Goal: Information Seeking & Learning: Find specific fact

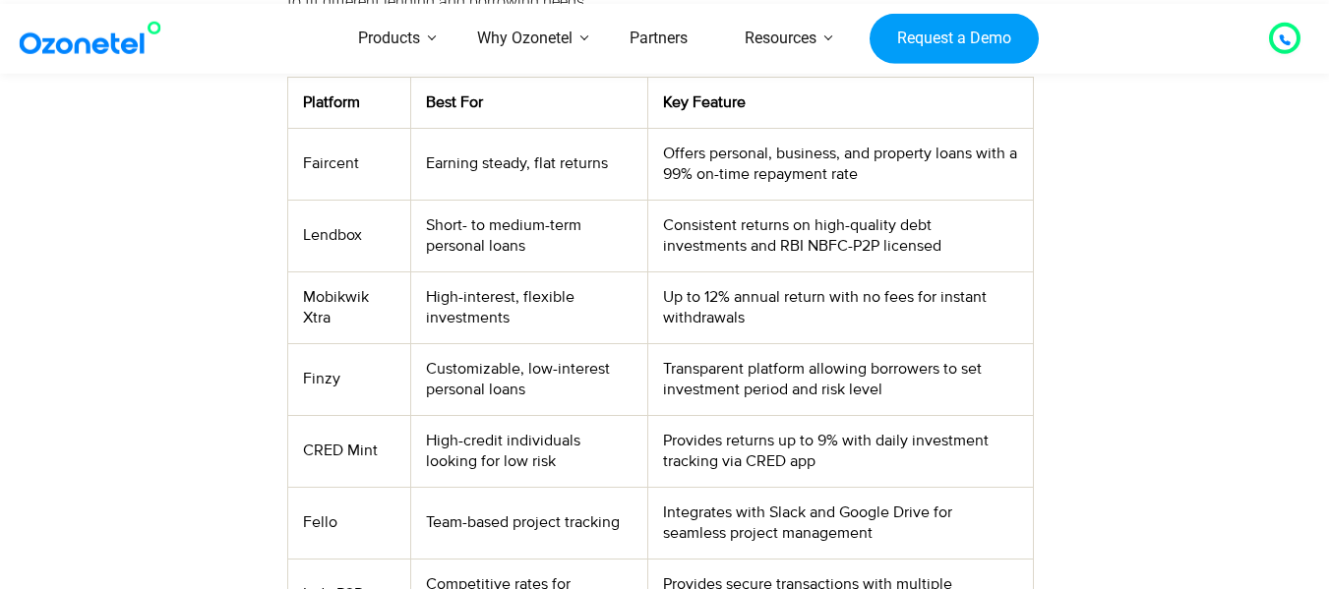
click at [341, 232] on td "Lendbox" at bounding box center [348, 236] width 123 height 72
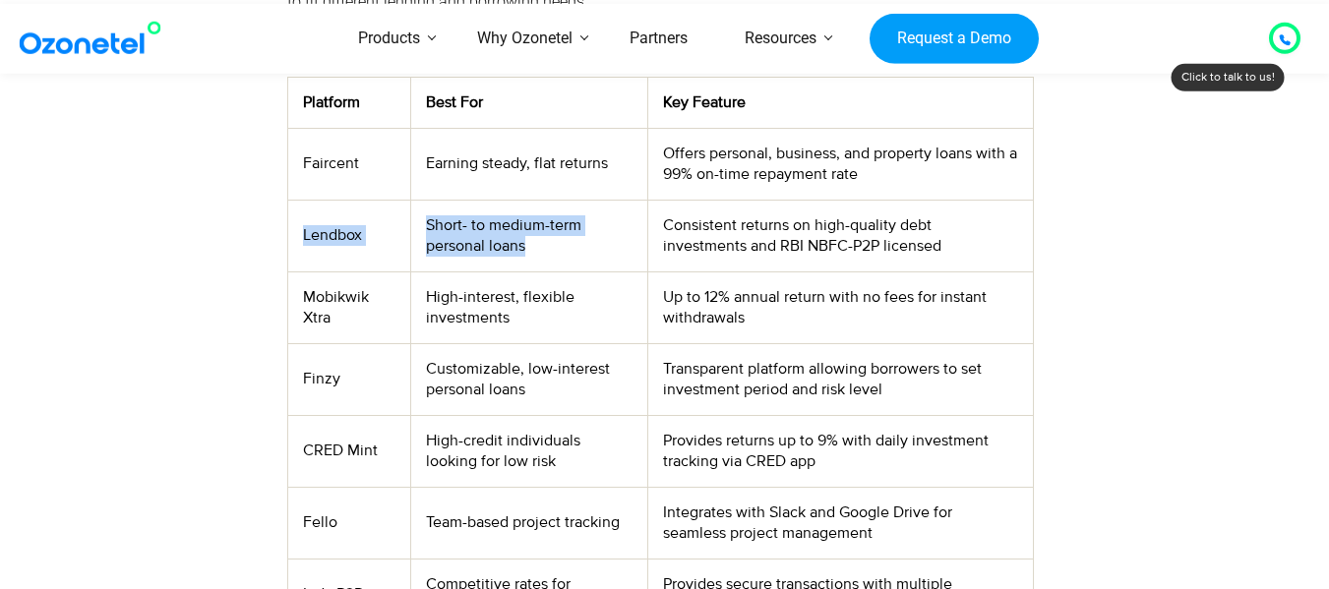
drag, startPoint x: 341, startPoint y: 232, endPoint x: 559, endPoint y: 263, distance: 219.5
click at [559, 263] on tr "Lendbox Short- to medium-term personal loans Consistent returns on high-quality…" at bounding box center [659, 236] width 745 height 72
click at [361, 235] on td "Lendbox" at bounding box center [348, 236] width 123 height 72
click at [354, 235] on td "Lendbox" at bounding box center [348, 236] width 123 height 72
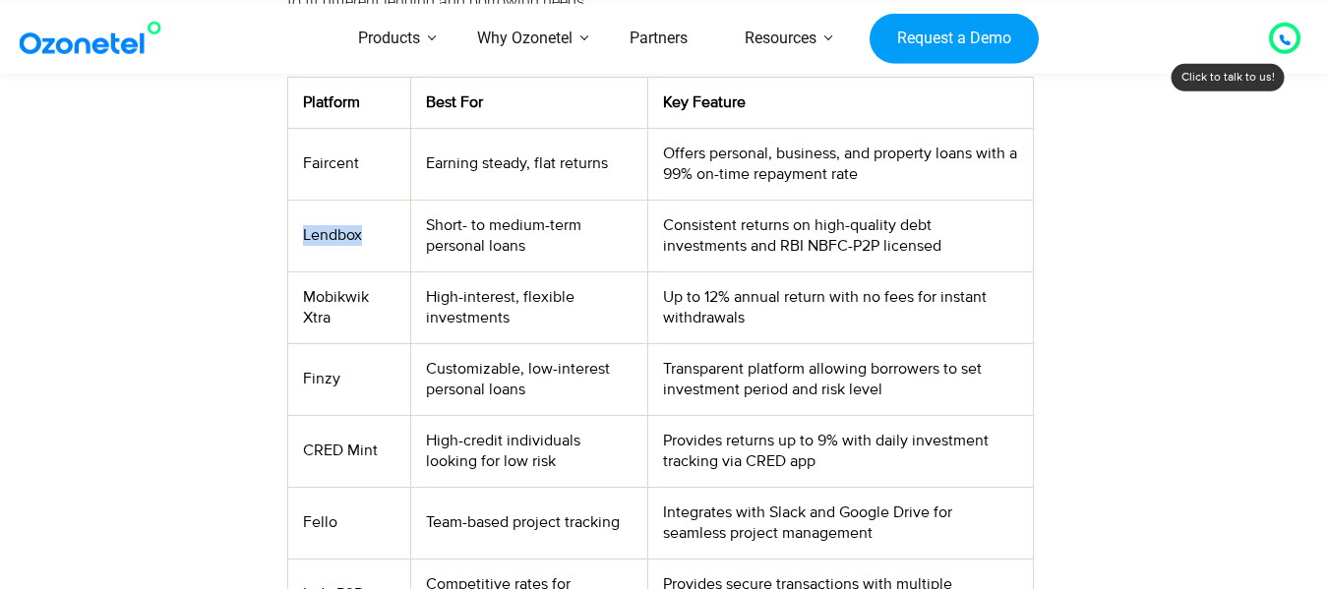
click at [354, 235] on td "Lendbox" at bounding box center [348, 236] width 123 height 72
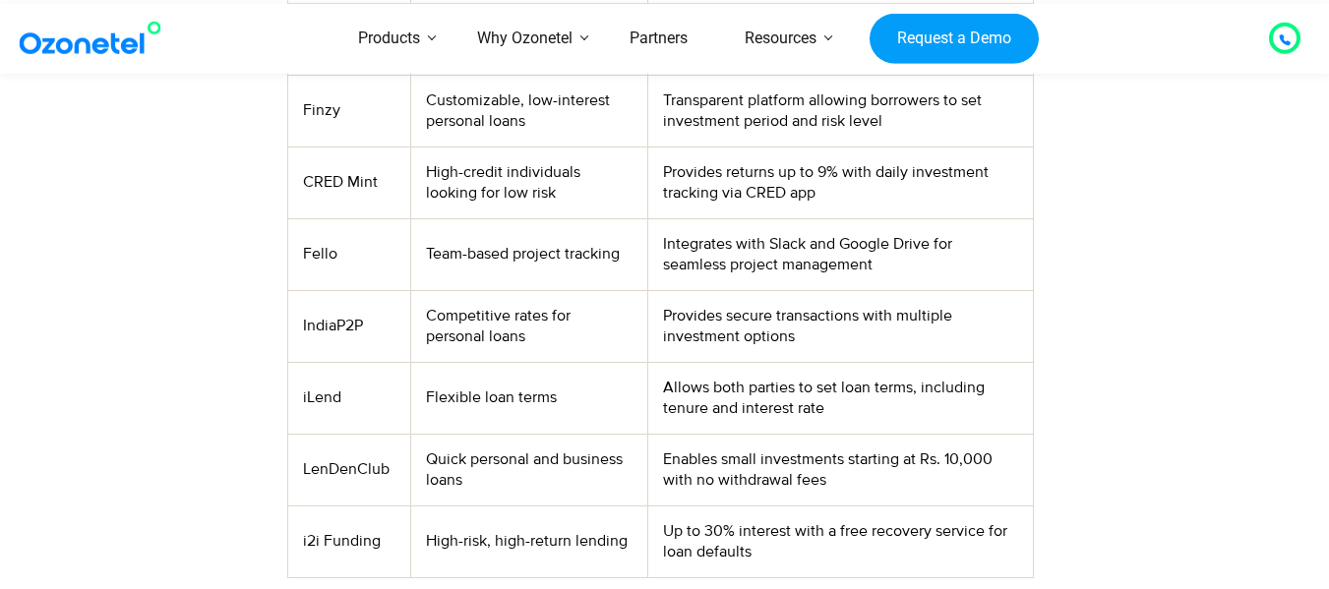
scroll to position [885, 0]
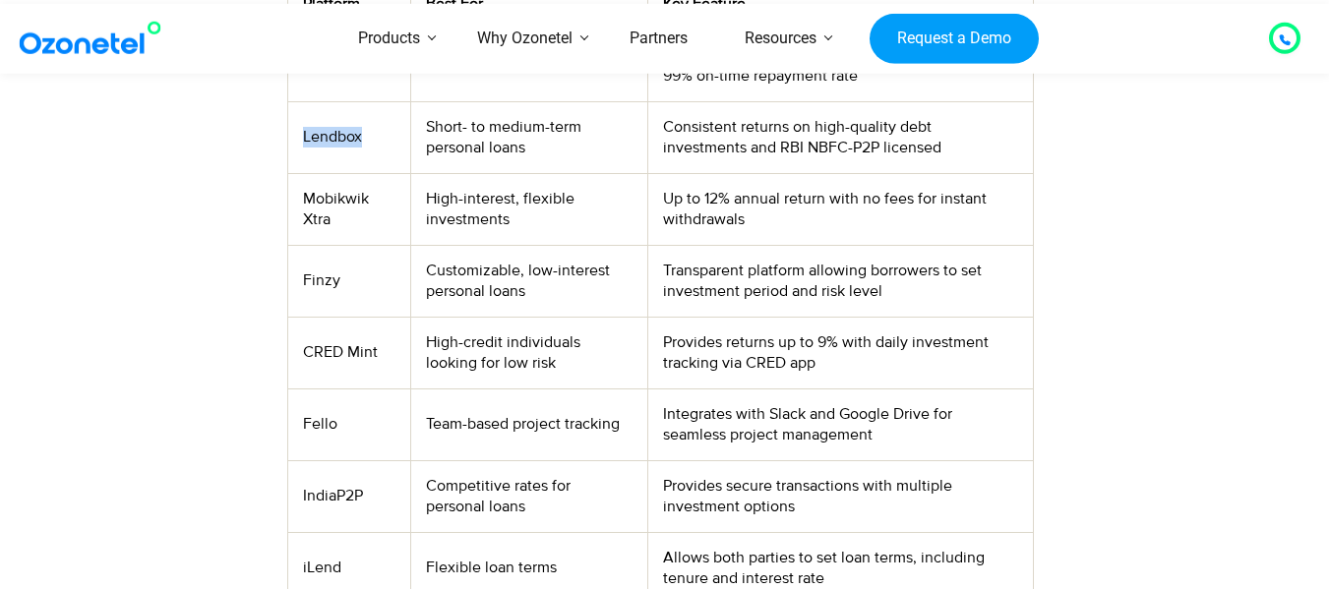
copy td "Lendbox"
